Goal: Check status: Check status

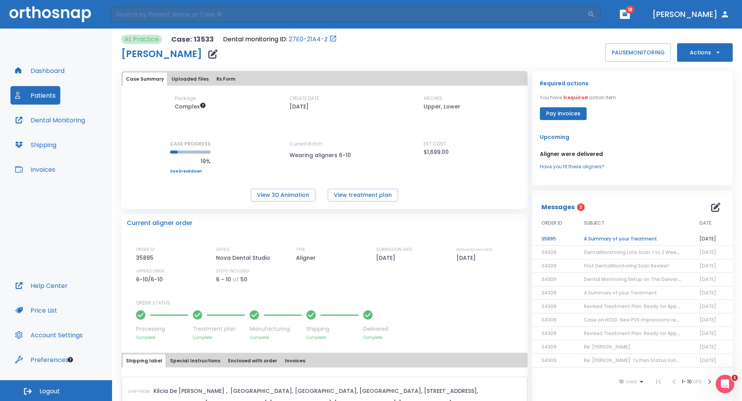
click at [409, 321] on div "Processing Complete Treatment plan Complete Manufacturing Complete Shipping Com…" at bounding box center [329, 324] width 386 height 34
click at [46, 94] on button "Patients" at bounding box center [35, 95] width 50 height 19
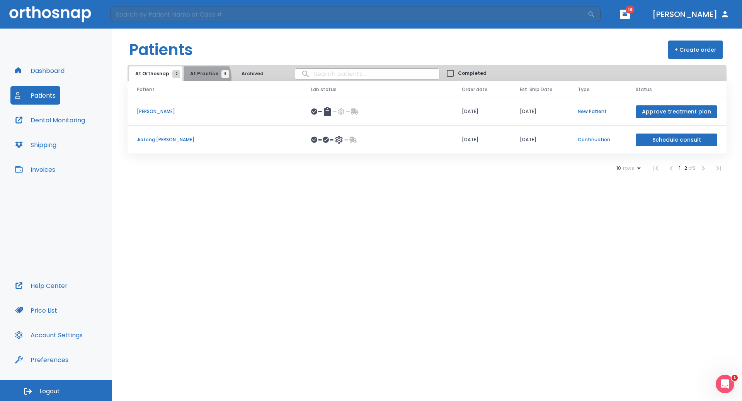
click at [200, 78] on button "At Practice 8" at bounding box center [208, 73] width 48 height 15
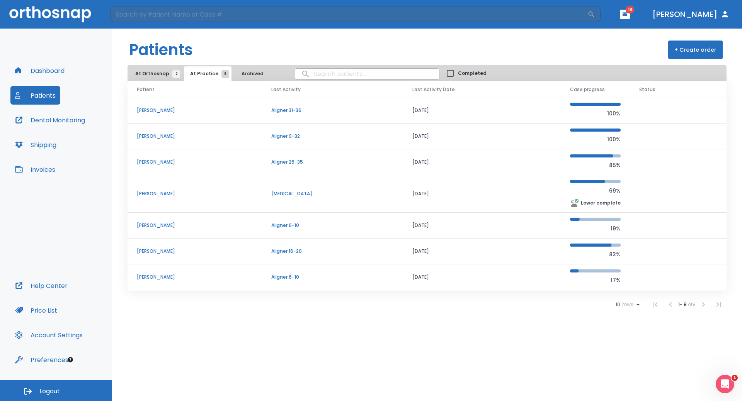
click at [141, 162] on p "[PERSON_NAME]" at bounding box center [195, 162] width 116 height 7
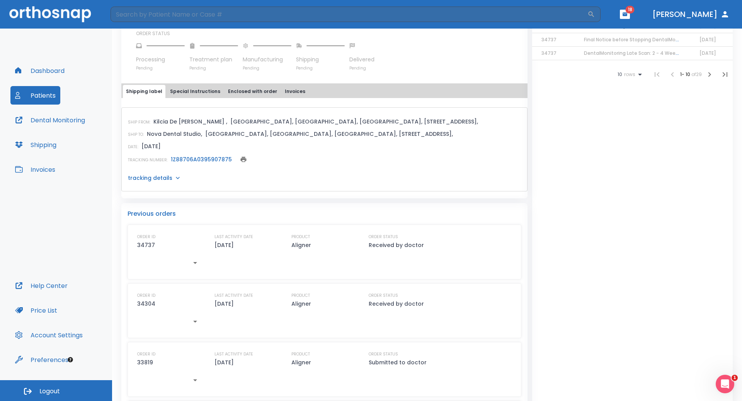
scroll to position [270, 0]
click at [199, 264] on icon "button" at bounding box center [195, 262] width 9 height 9
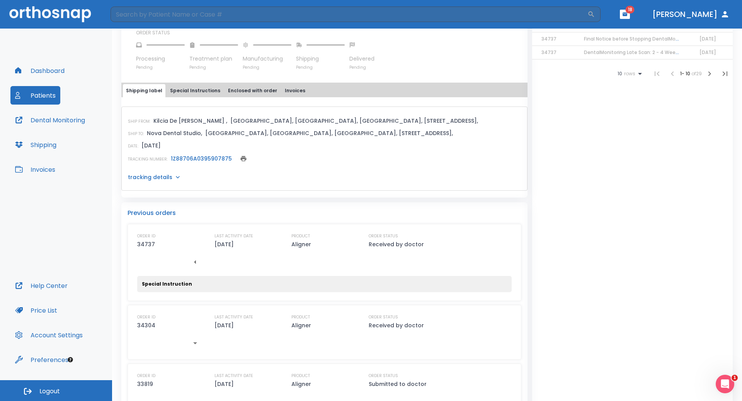
click at [210, 259] on div "ORDER ID 34737 LAST ACTIVITY DATE [DATE] PRODUCT Aligner ORDER STATUS Received …" at bounding box center [324, 251] width 374 height 37
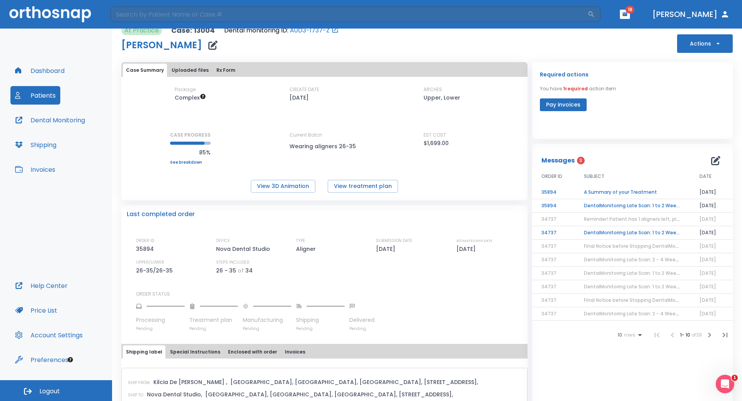
scroll to position [0, 0]
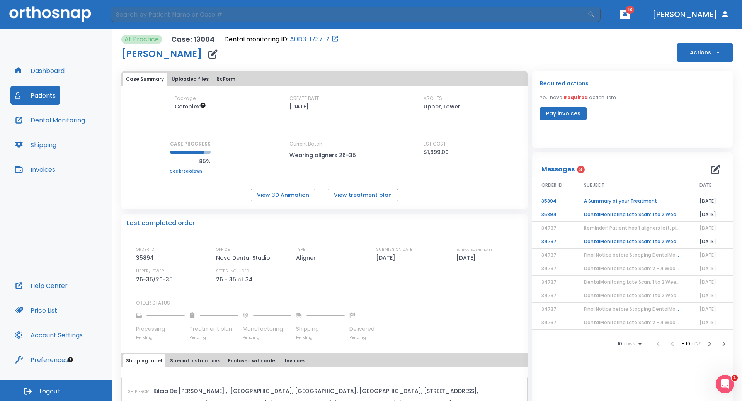
click at [637, 204] on td "A Summary of your Treatment" at bounding box center [633, 202] width 116 height 14
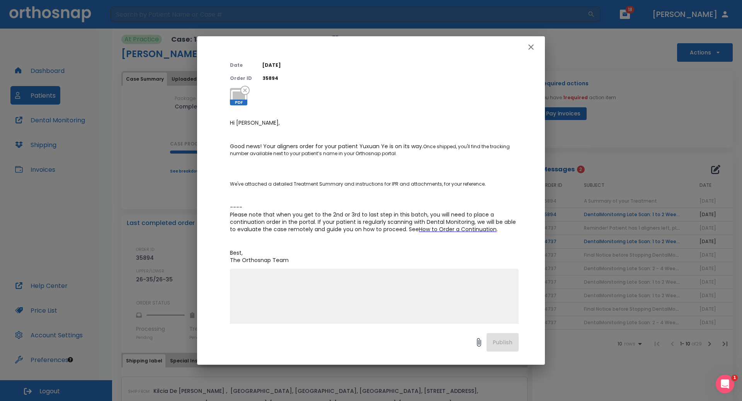
scroll to position [54, 0]
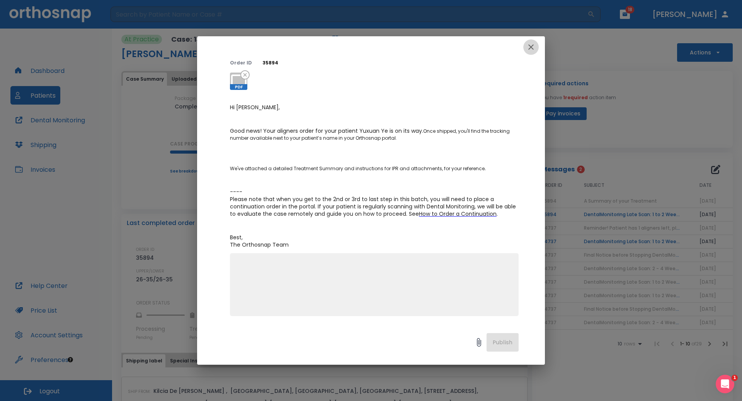
click at [530, 46] on icon "button" at bounding box center [530, 46] width 5 height 5
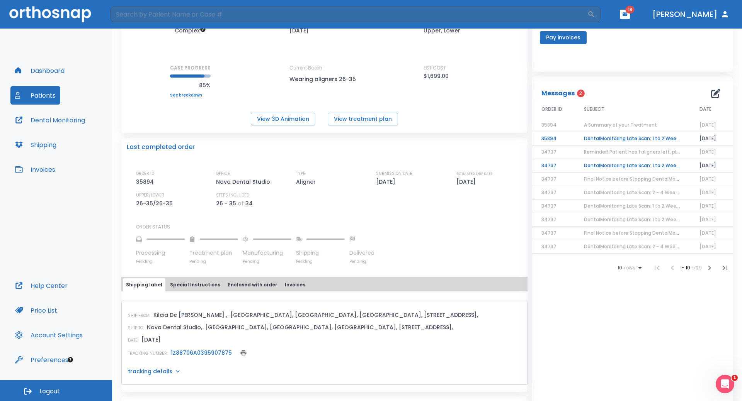
scroll to position [77, 0]
